Goal: Book appointment/travel/reservation

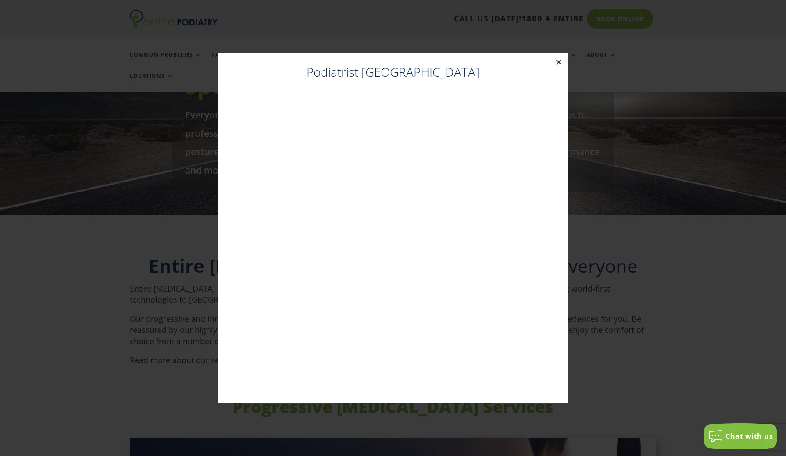
scroll to position [162, 0]
click at [562, 63] on button "×" at bounding box center [558, 62] width 19 height 19
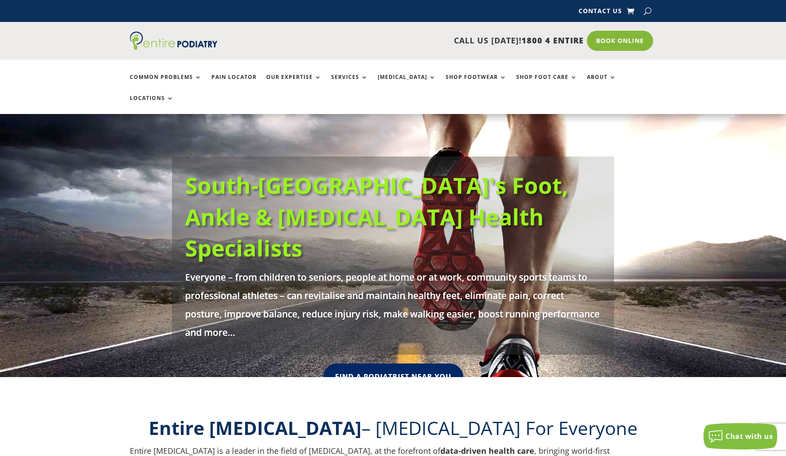
scroll to position [162, 0]
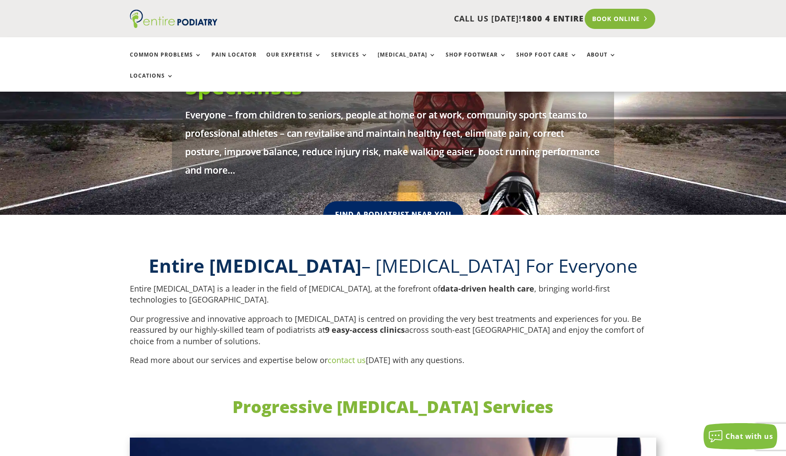
click at [612, 20] on link "Book Online" at bounding box center [620, 19] width 71 height 20
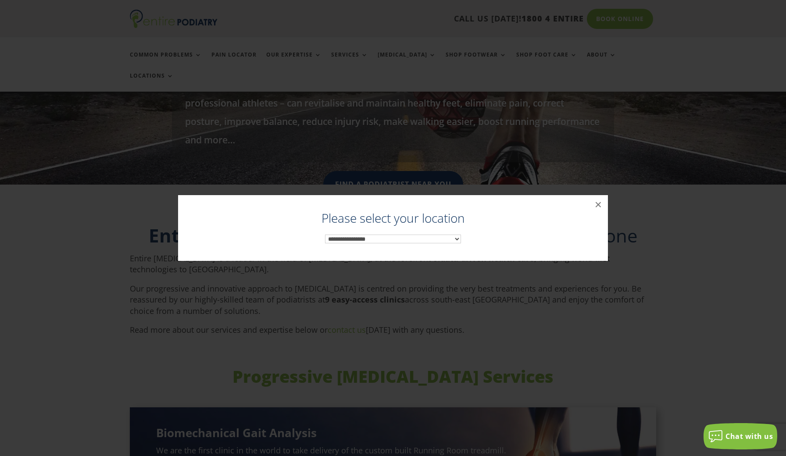
scroll to position [325, 0]
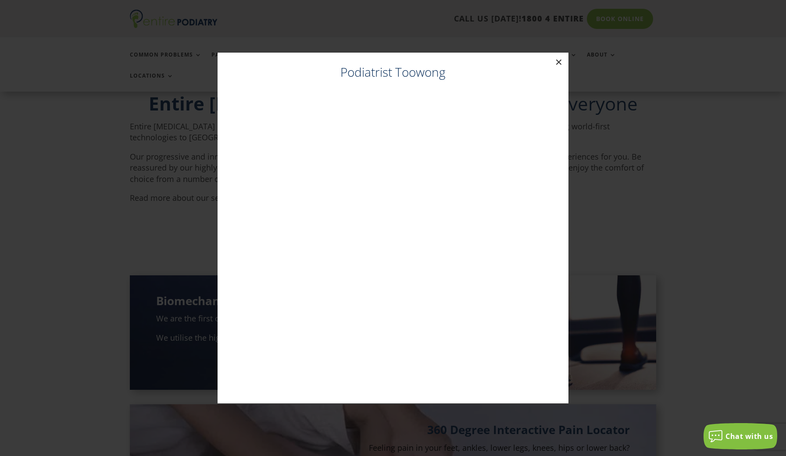
click at [558, 62] on button "×" at bounding box center [558, 62] width 19 height 19
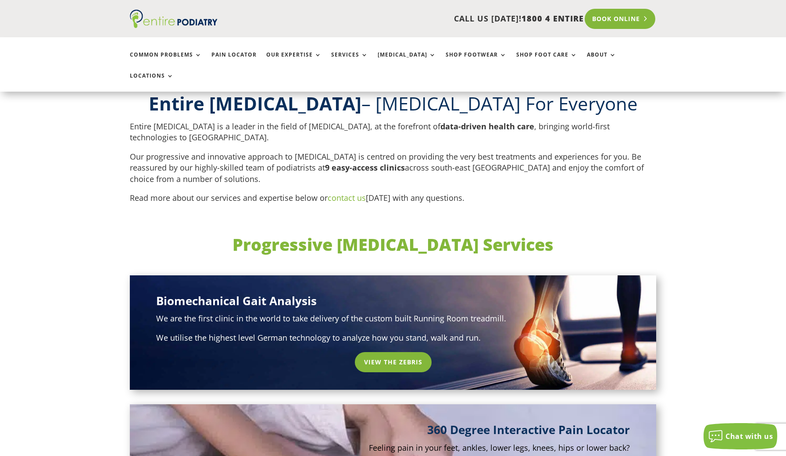
click at [620, 23] on link "Book Online" at bounding box center [620, 19] width 71 height 20
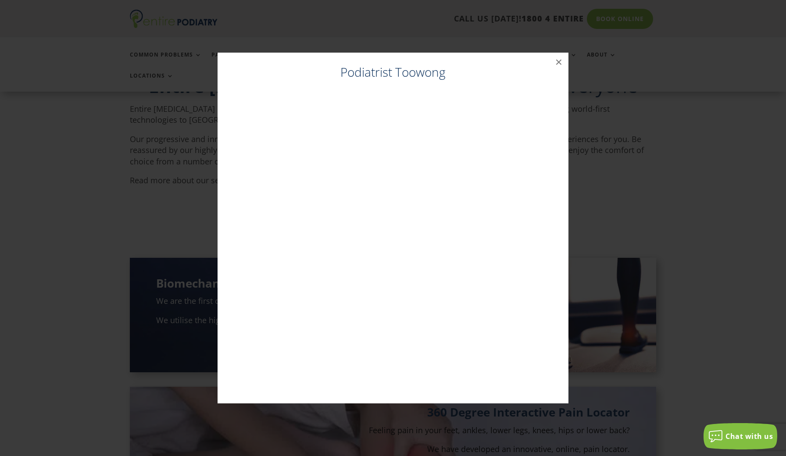
scroll to position [344, 0]
click at [558, 64] on button "×" at bounding box center [558, 62] width 19 height 19
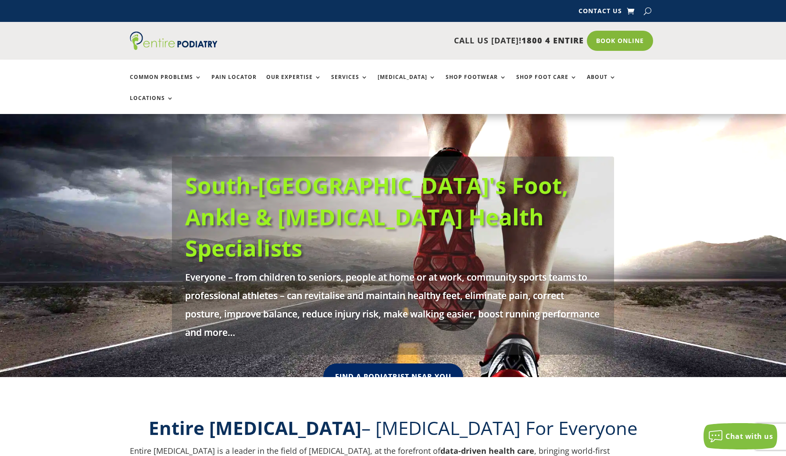
scroll to position [0, 0]
click at [614, 43] on link "Book Online" at bounding box center [620, 41] width 71 height 20
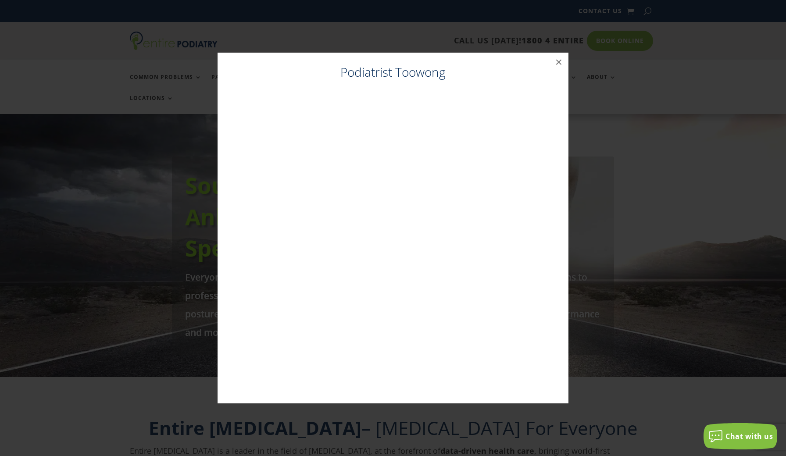
scroll to position [15, 0]
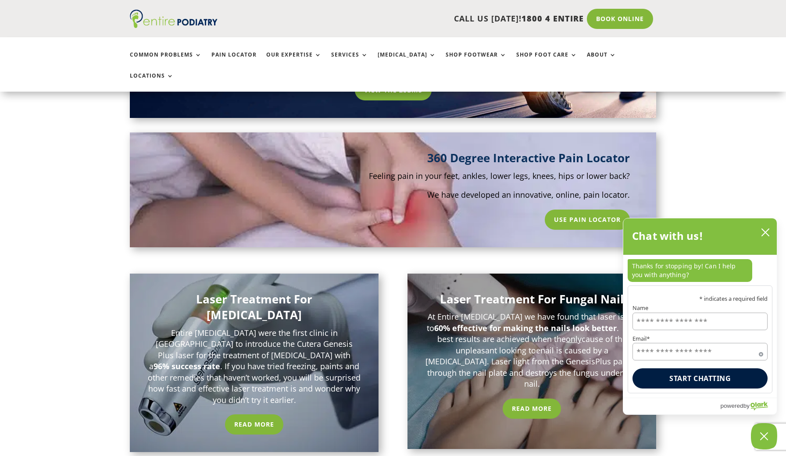
scroll to position [673, 0]
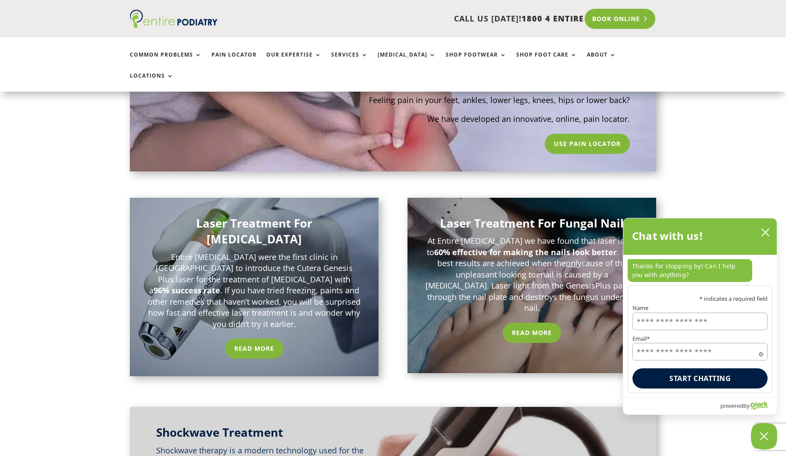
click at [628, 17] on link "Book Online" at bounding box center [620, 19] width 71 height 20
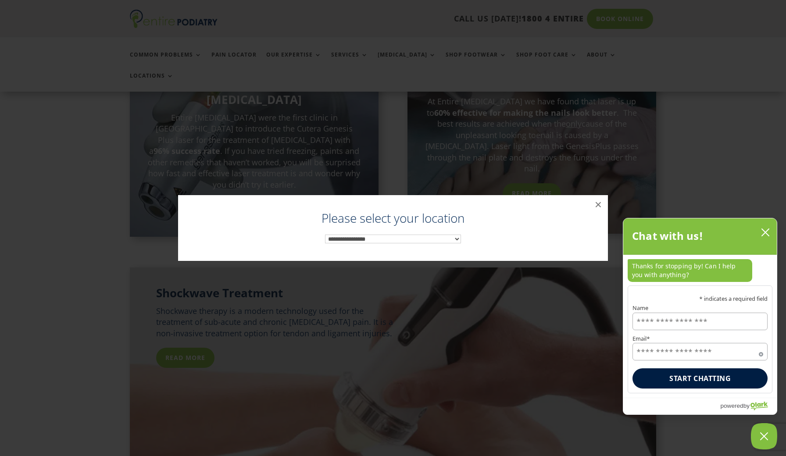
scroll to position [835, 0]
